Goal: Information Seeking & Learning: Find contact information

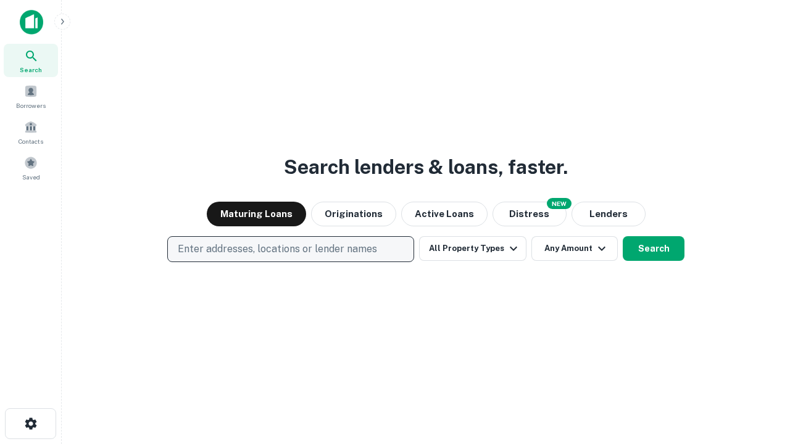
click at [290, 249] on p "Enter addresses, locations or lender names" at bounding box center [277, 249] width 199 height 15
type input "**********"
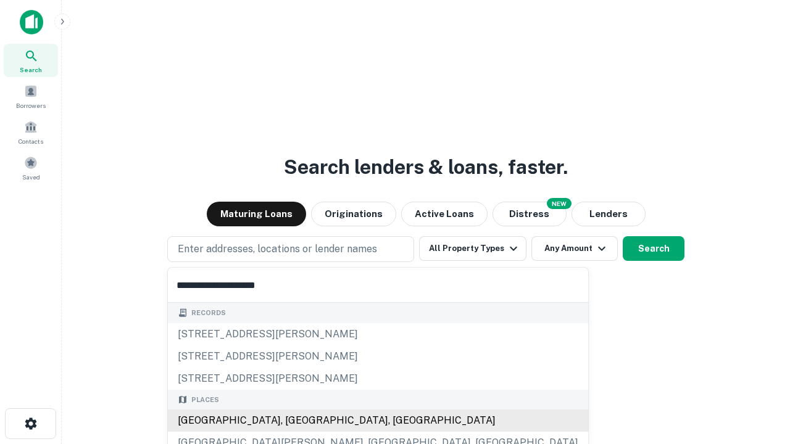
click at [295, 421] on div "[GEOGRAPHIC_DATA], [GEOGRAPHIC_DATA], [GEOGRAPHIC_DATA]" at bounding box center [378, 421] width 420 height 22
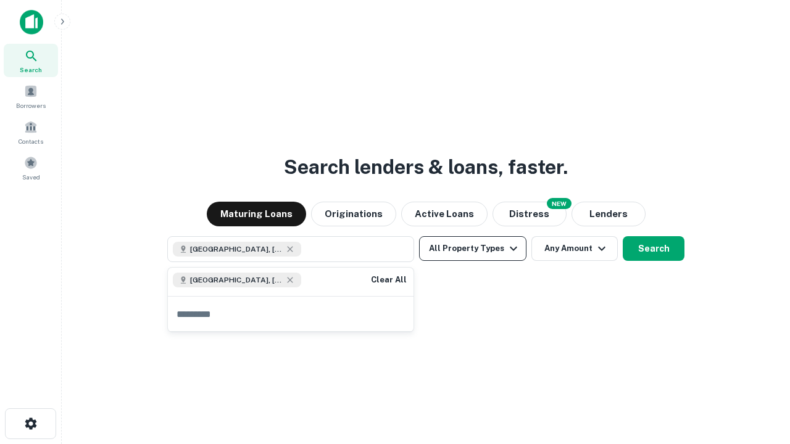
click at [473, 249] on button "All Property Types" at bounding box center [472, 248] width 107 height 25
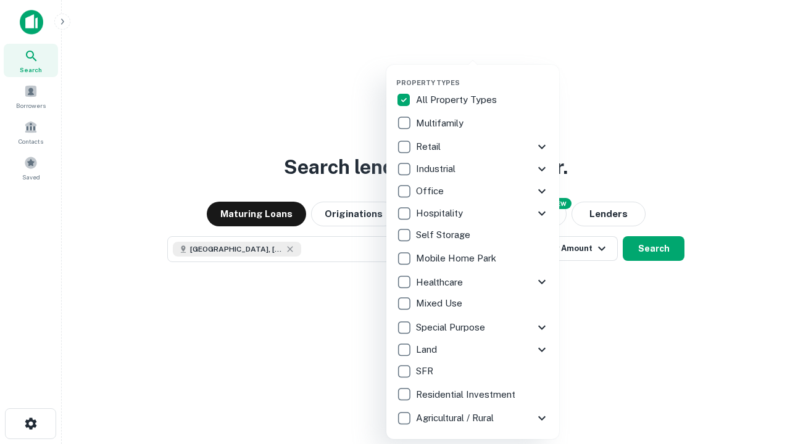
click at [482, 75] on button "button" at bounding box center [482, 75] width 173 height 1
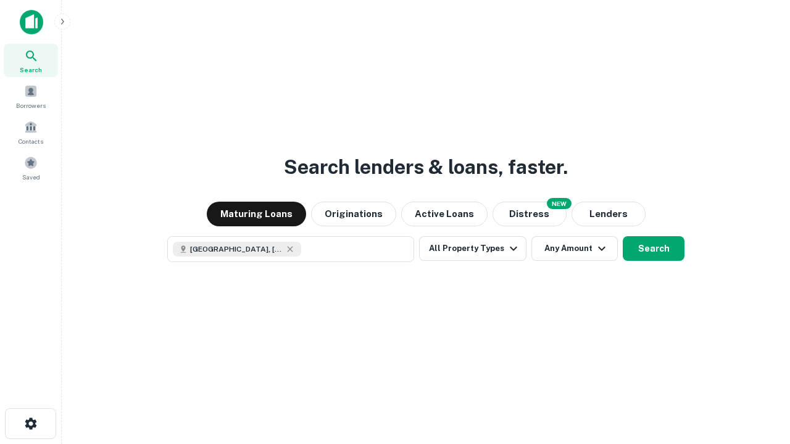
scroll to position [20, 0]
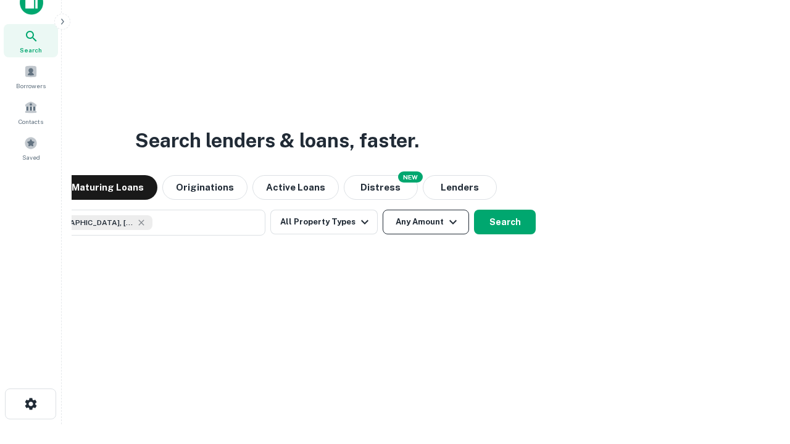
click at [382, 210] on button "Any Amount" at bounding box center [425, 222] width 86 height 25
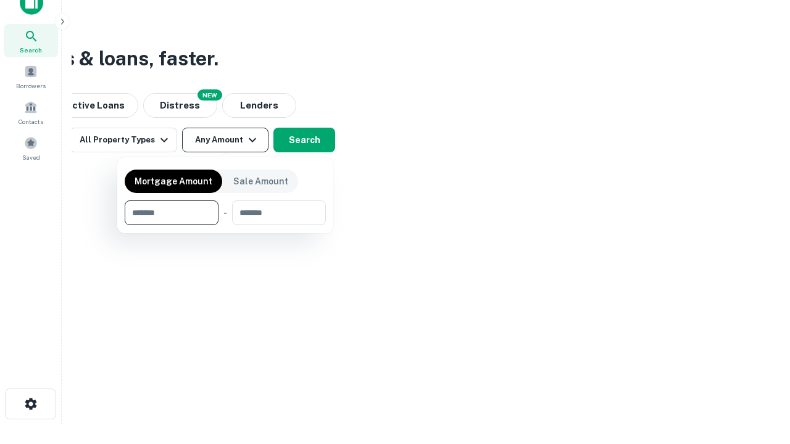
type input "*******"
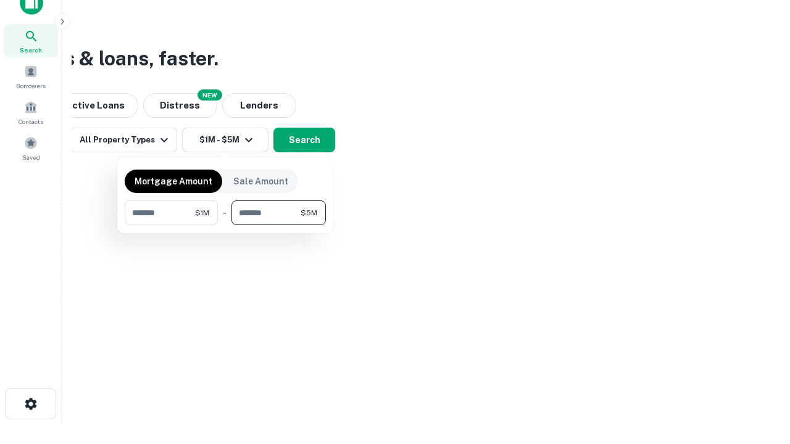
type input "*******"
click at [225, 225] on button "button" at bounding box center [225, 225] width 201 height 1
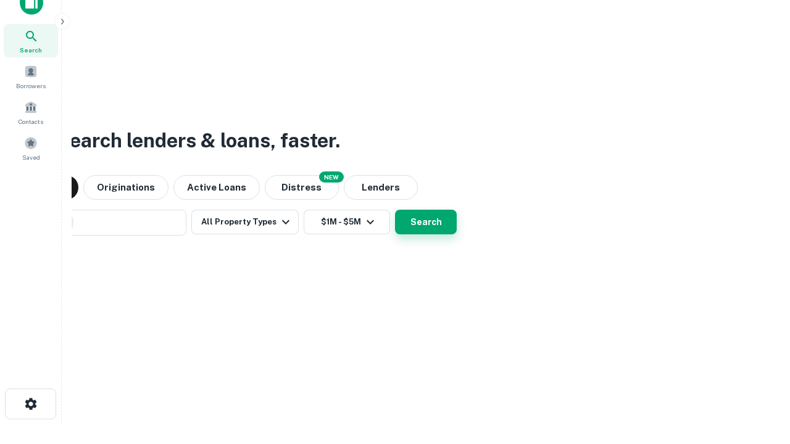
click at [395, 210] on button "Search" at bounding box center [426, 222] width 62 height 25
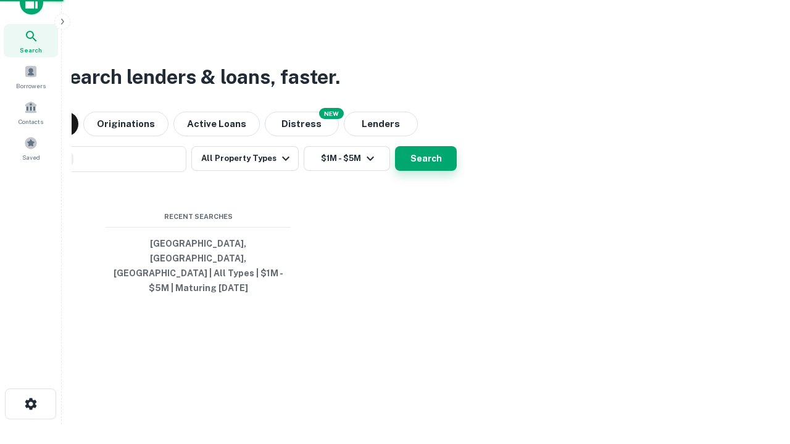
scroll to position [40, 349]
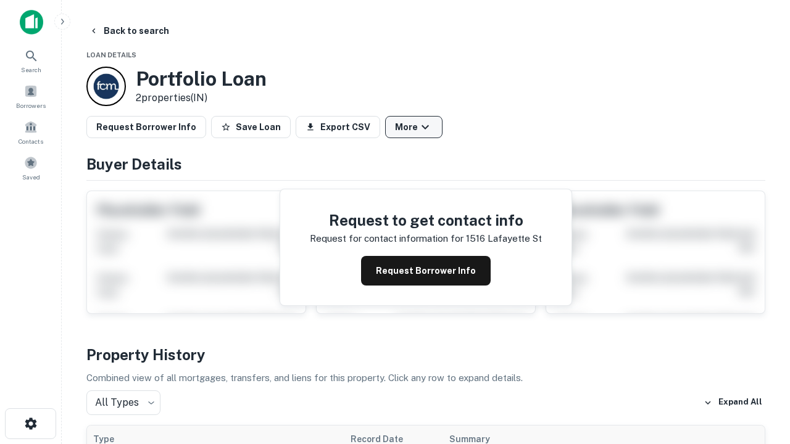
click at [413, 127] on button "More" at bounding box center [413, 127] width 57 height 22
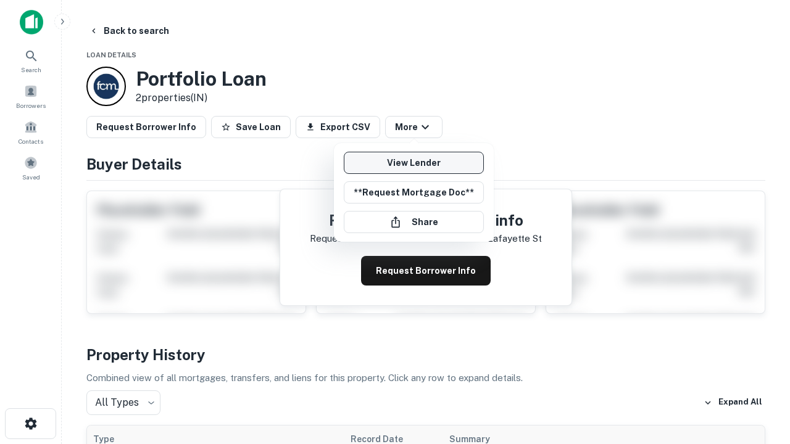
click at [413, 163] on link "View Lender" at bounding box center [414, 163] width 140 height 22
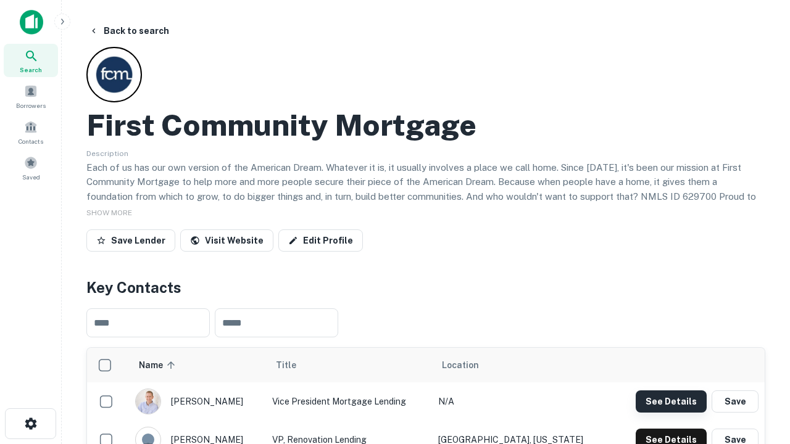
click at [671, 401] on button "See Details" at bounding box center [670, 401] width 71 height 22
click at [30, 424] on icon "button" at bounding box center [30, 423] width 15 height 15
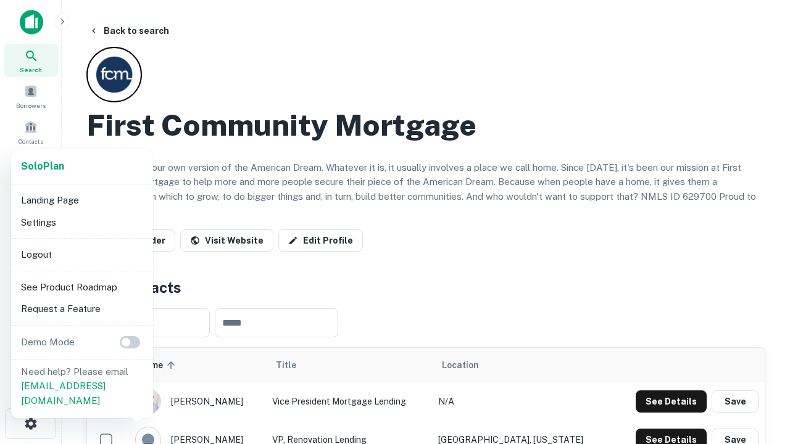
click at [81, 254] on li "Logout" at bounding box center [82, 255] width 132 height 22
